Goal: Navigation & Orientation: Find specific page/section

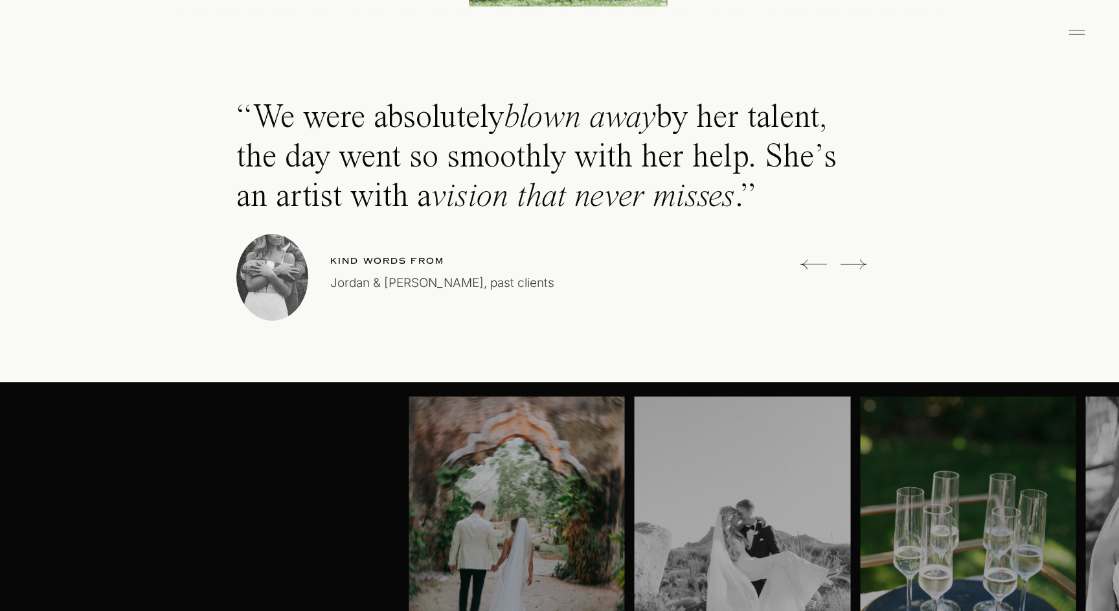
scroll to position [3744, 0]
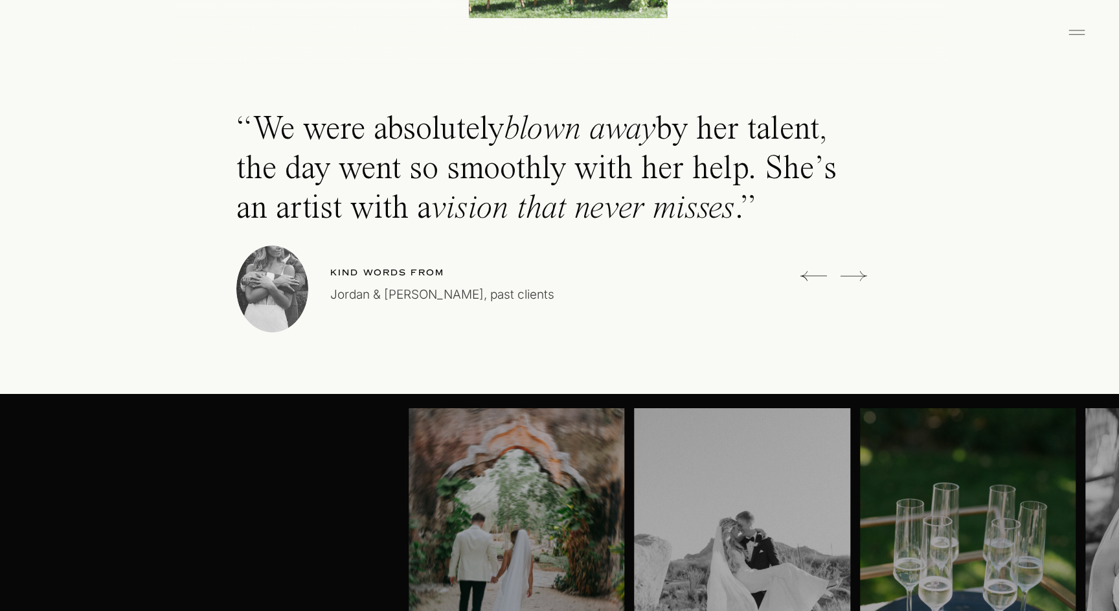
click at [856, 282] on icon at bounding box center [854, 276] width 27 height 26
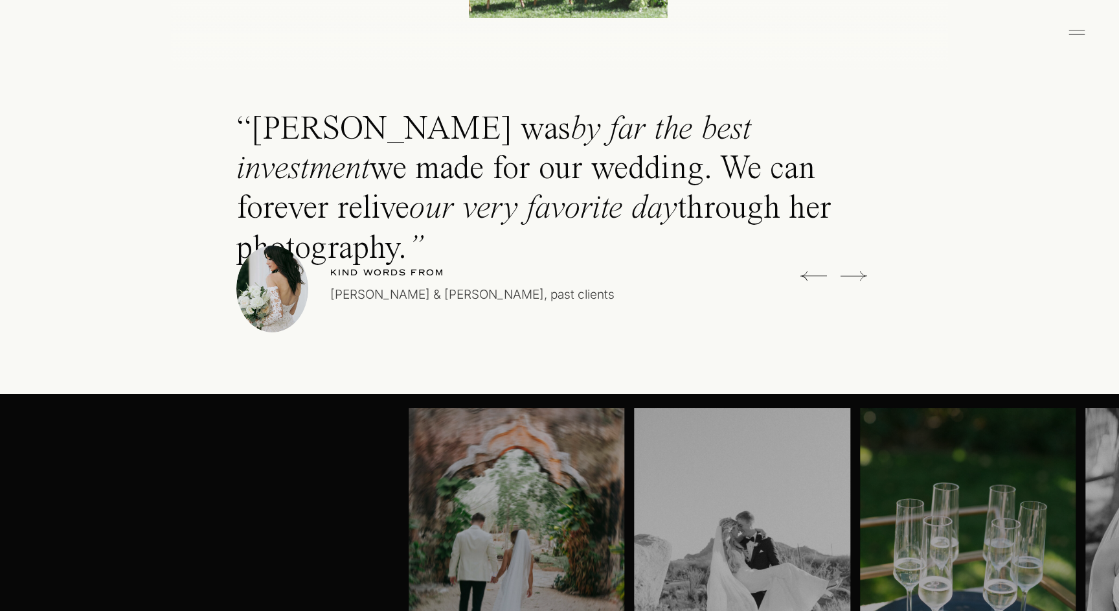
click at [856, 282] on icon at bounding box center [854, 276] width 27 height 26
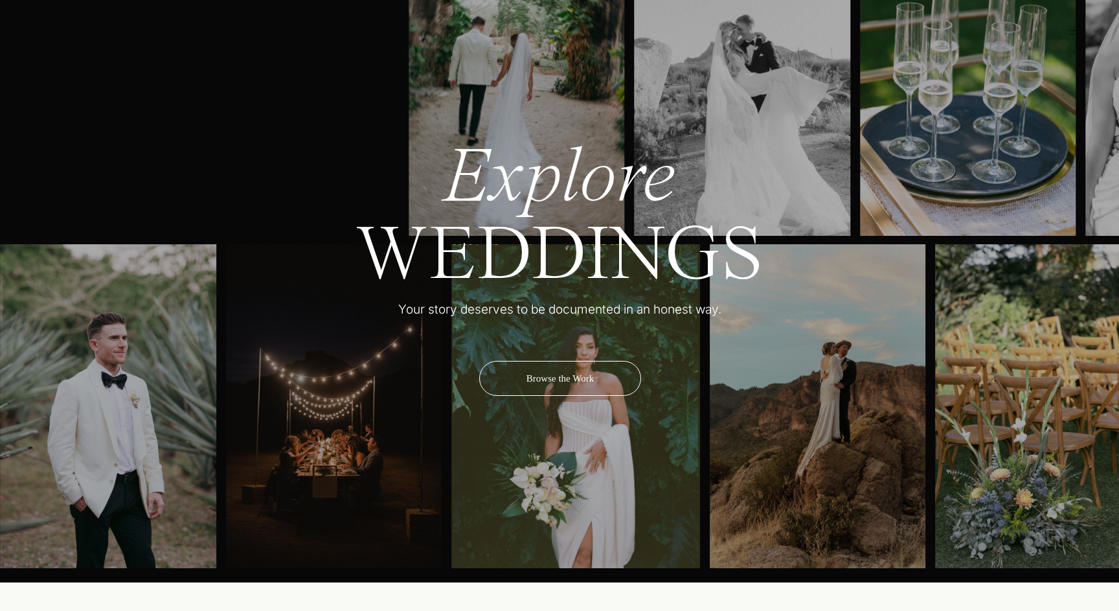
scroll to position [4266, 0]
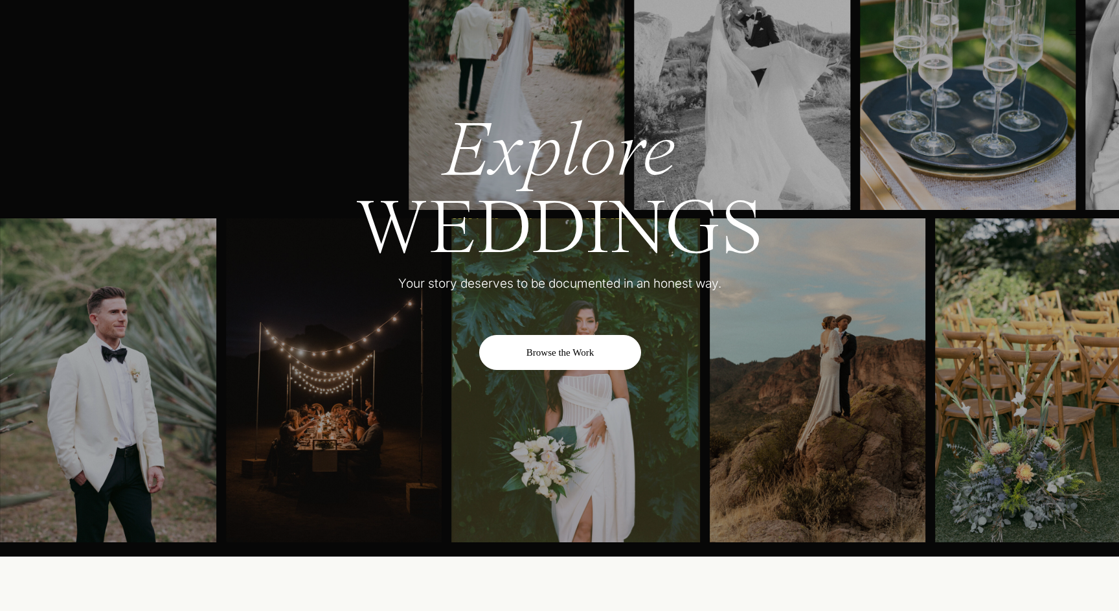
click at [586, 363] on div "Browse the Work" at bounding box center [560, 352] width 162 height 35
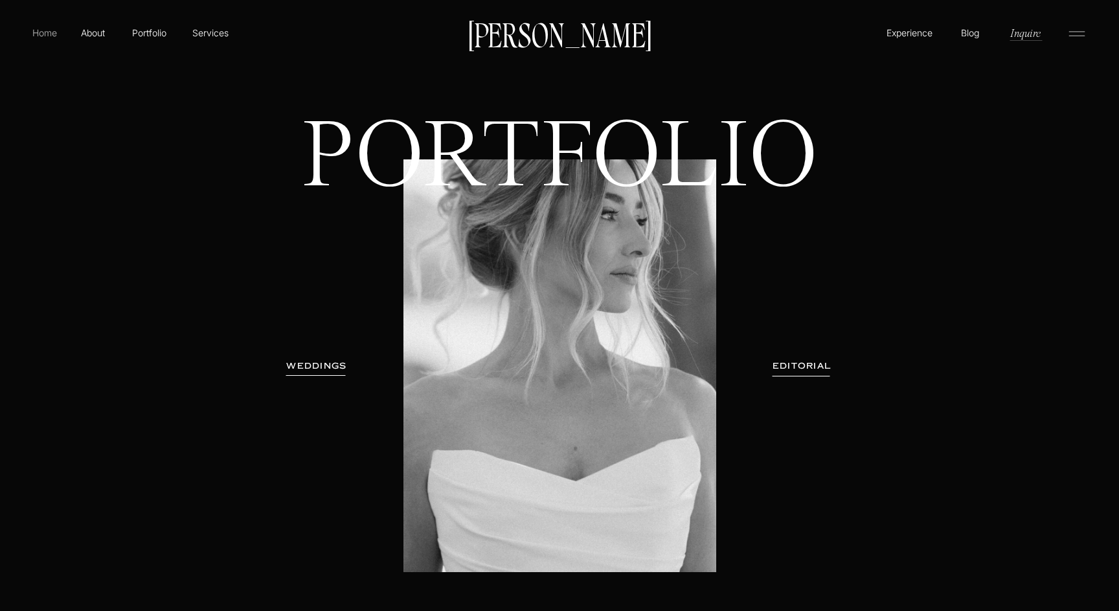
click at [41, 34] on p "Home" at bounding box center [45, 33] width 30 height 14
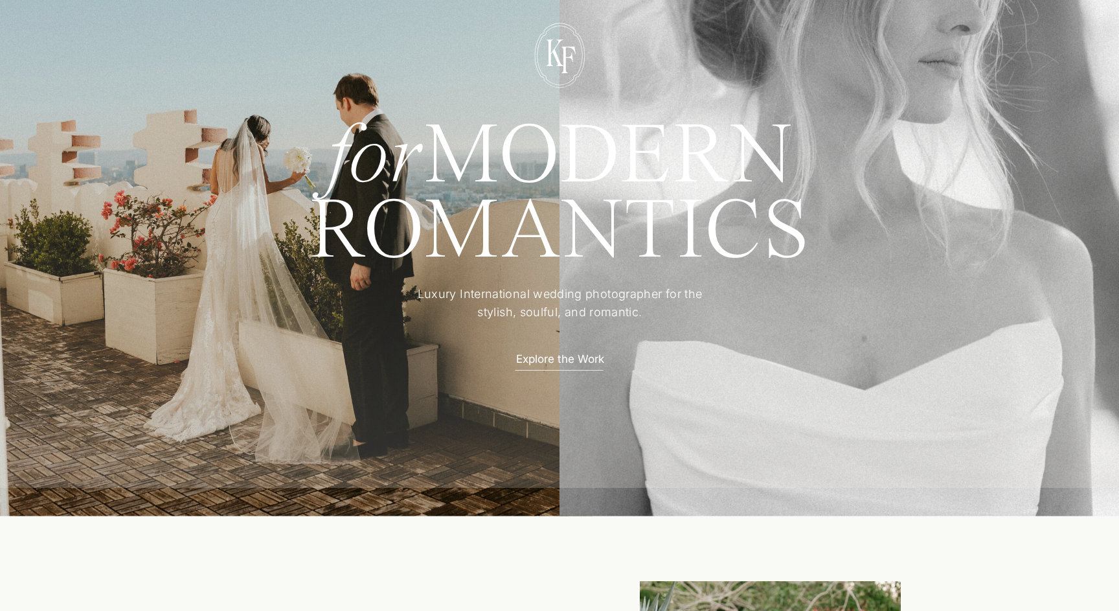
scroll to position [162, 0]
click at [574, 359] on p "Explore the Work" at bounding box center [559, 359] width 113 height 14
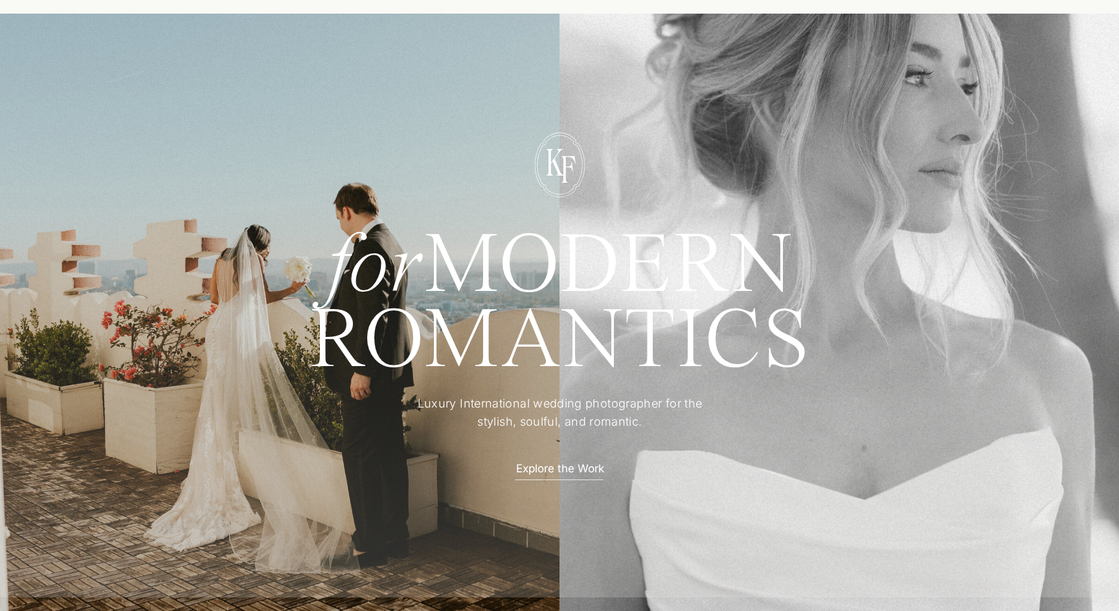
scroll to position [49, 0]
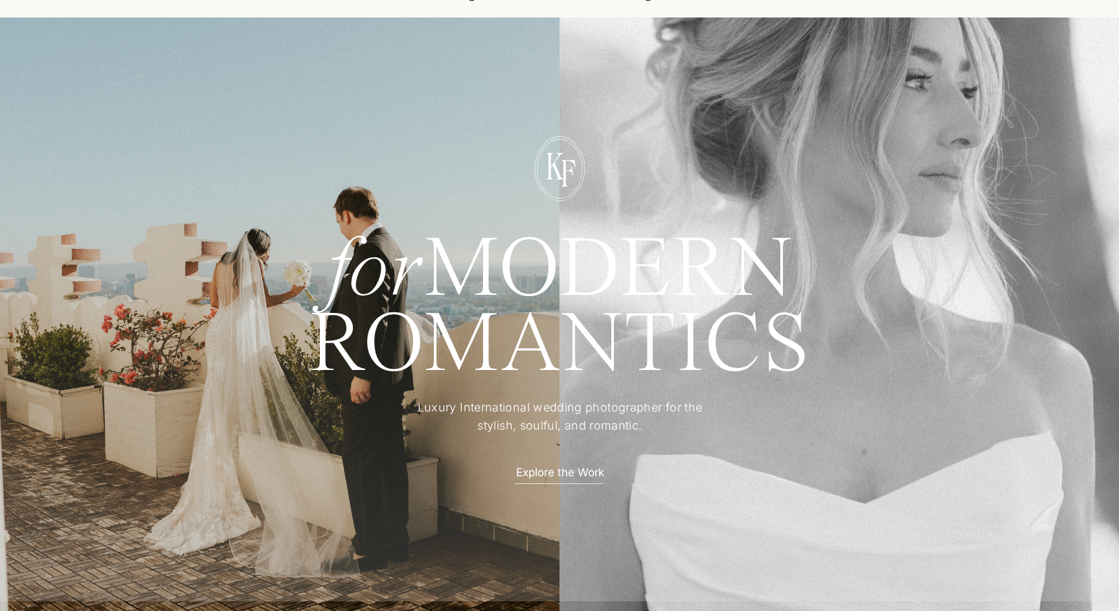
click at [569, 473] on p "Explore the Work" at bounding box center [559, 471] width 113 height 14
